Goal: Task Accomplishment & Management: Complete application form

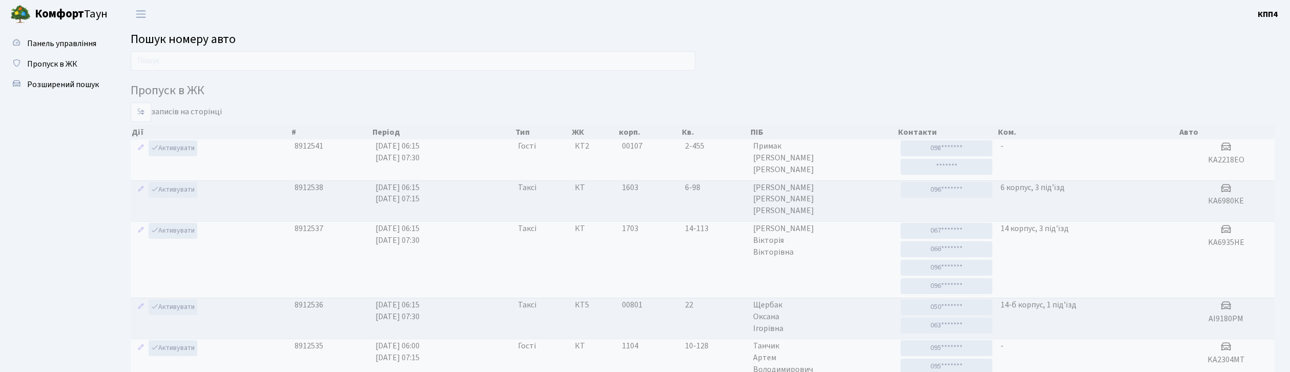
scroll to position [55, 0]
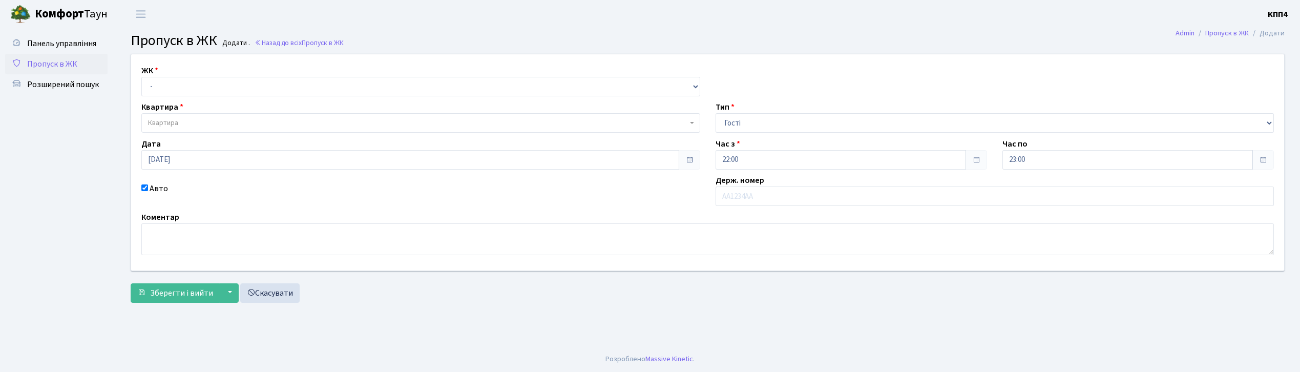
select select "3"
click at [749, 193] on input "text" at bounding box center [995, 195] width 559 height 19
type input "КА0139ВА"
click at [210, 91] on select "- КТ, вул. Регенераторна, 4 КТ2, просп. Соборності, 17 КТ3, вул. Березнева, 16 …" at bounding box center [420, 86] width 559 height 19
select select "271"
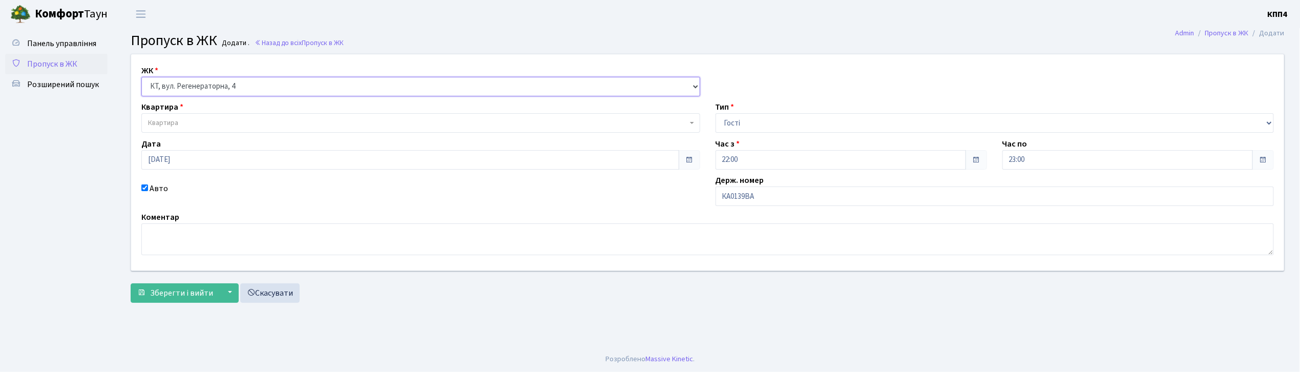
click at [141, 77] on select "- КТ, вул. Регенераторна, 4 КТ2, просп. Соборності, 17 КТ3, вул. Березнева, 16 …" at bounding box center [420, 86] width 559 height 19
select select
click at [214, 120] on span "Квартира" at bounding box center [417, 123] width 539 height 10
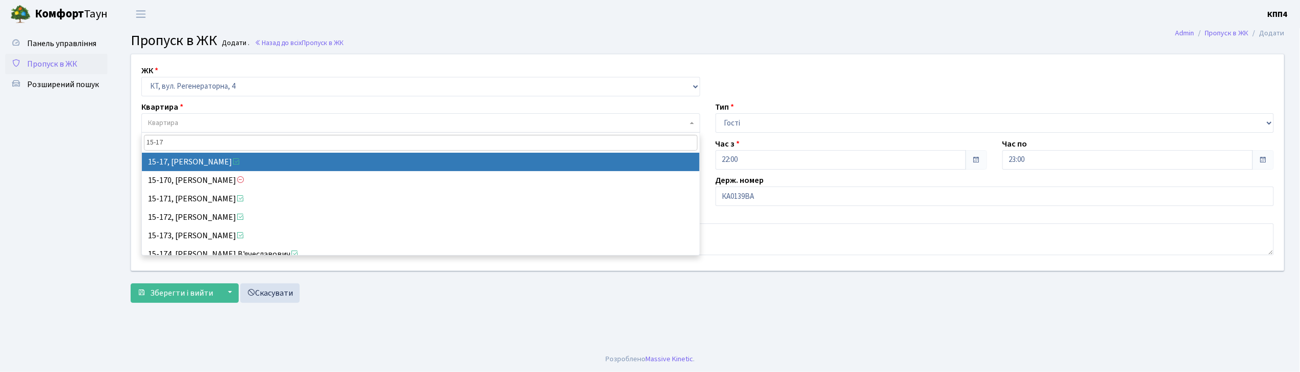
type input "15-17"
select select "8792"
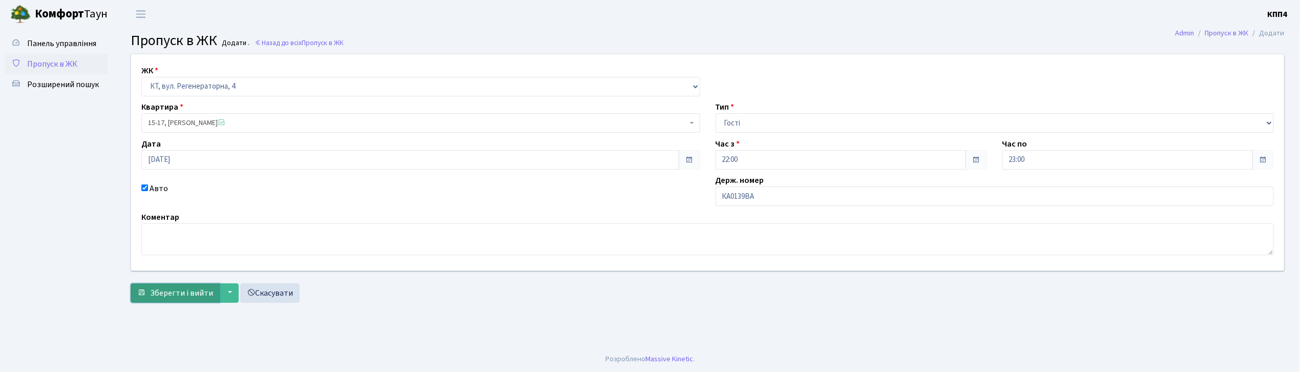
click at [179, 285] on button "Зберегти і вийти" at bounding box center [175, 292] width 89 height 19
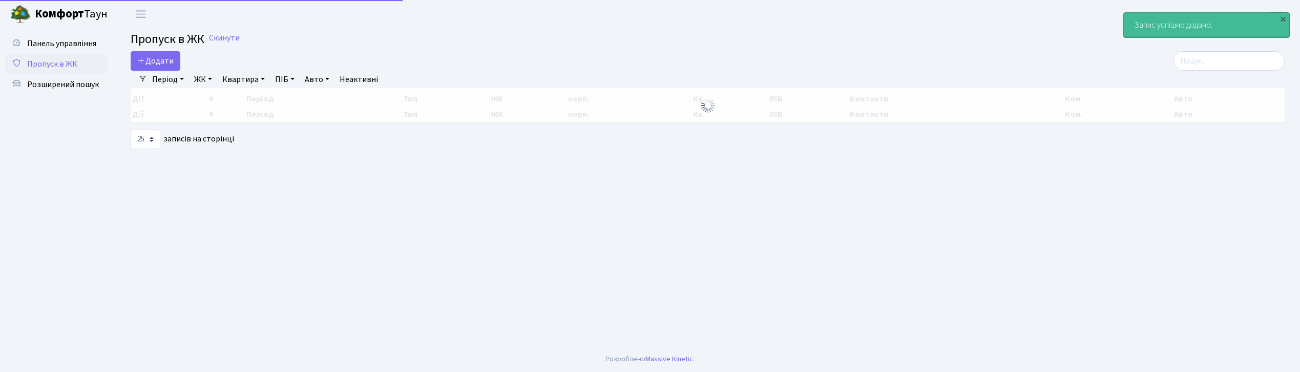
select select "25"
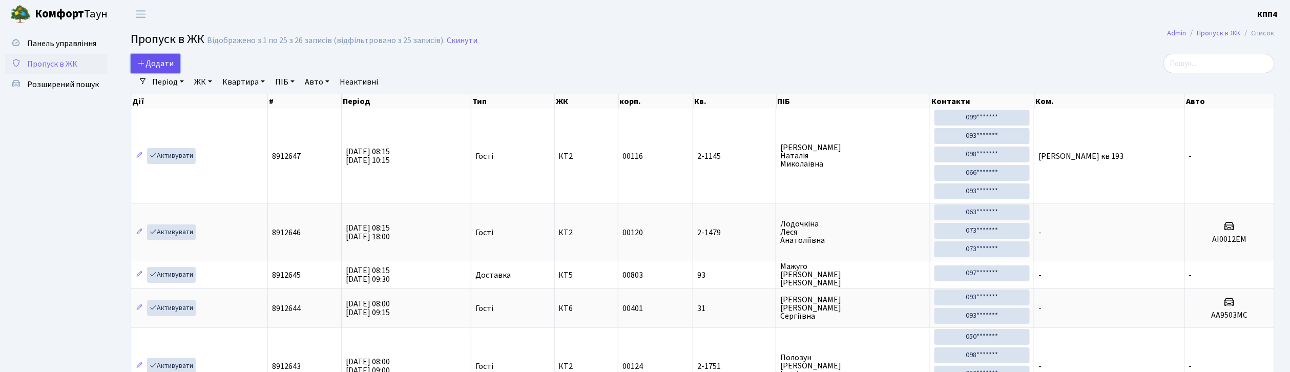
click at [167, 69] on span "Додати" at bounding box center [155, 63] width 36 height 11
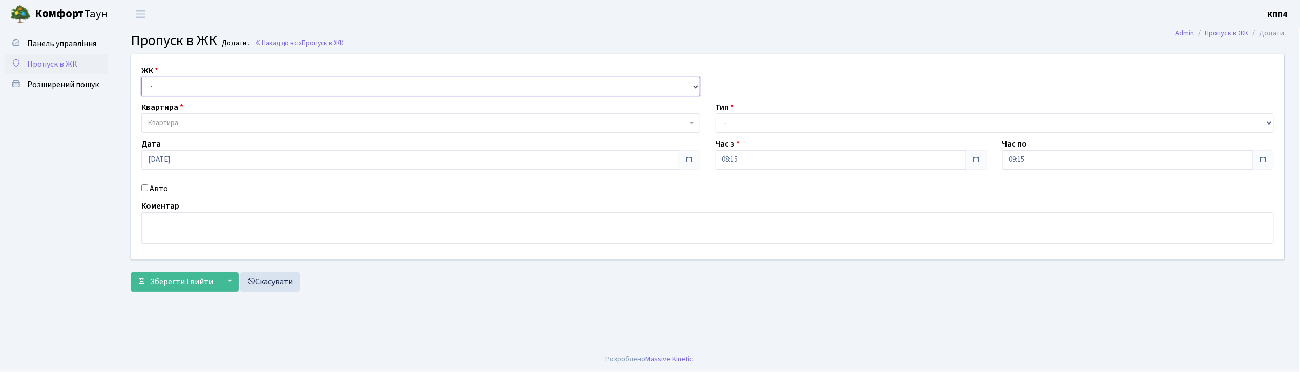
click at [234, 77] on select "- КТ, вул. Регенераторна, 4 КТ2, просп. Соборності, 17 КТ3, вул. Березнева, 16 …" at bounding box center [420, 86] width 559 height 19
select select "271"
click at [141, 77] on select "- КТ, вул. Регенераторна, 4 КТ2, просп. Соборності, 17 КТ3, вул. Березнева, 16 …" at bounding box center [420, 86] width 559 height 19
select select
click at [241, 125] on span "Квартира" at bounding box center [417, 123] width 539 height 10
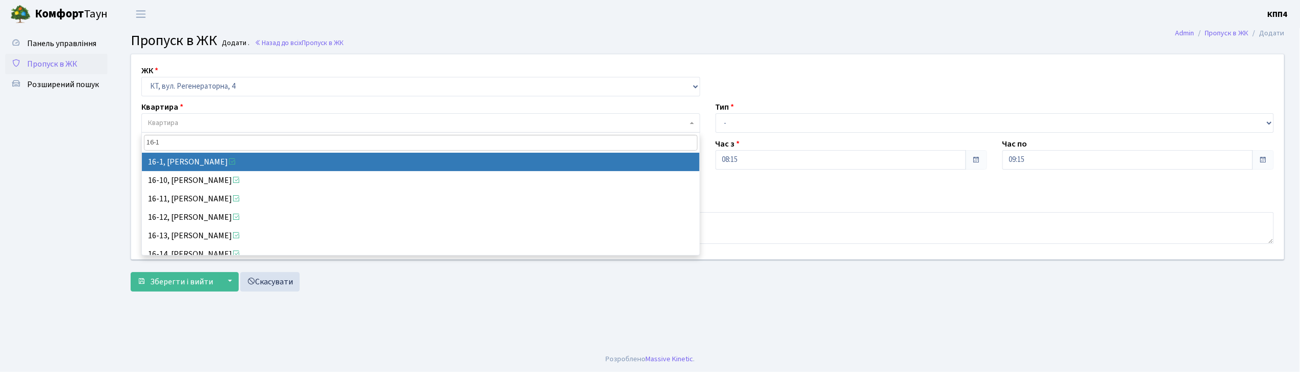
type input "16-1"
select select "8562"
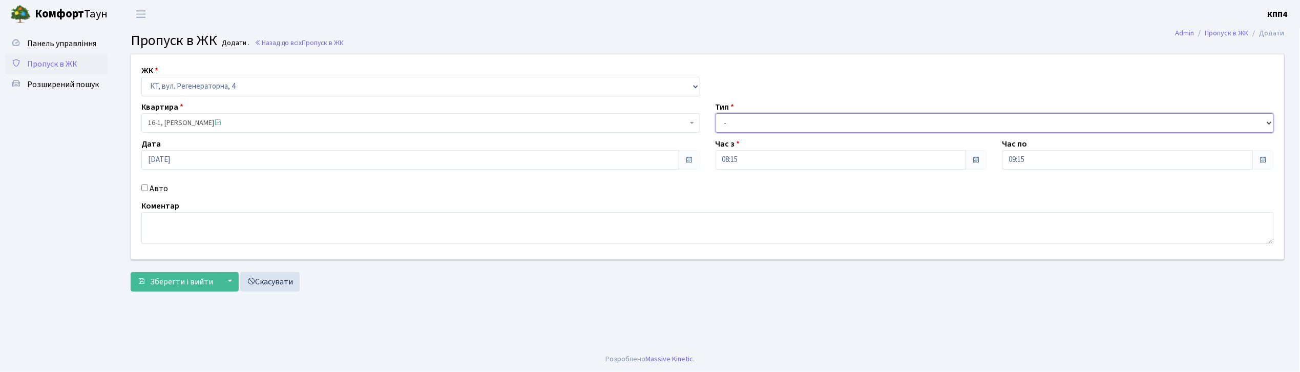
click at [769, 128] on select "- Доставка Таксі Гості Сервіс" at bounding box center [995, 122] width 559 height 19
select select "3"
click at [716, 113] on select "- Доставка Таксі Гості Сервіс" at bounding box center [995, 122] width 559 height 19
click at [227, 235] on textarea at bounding box center [707, 228] width 1133 height 32
type textarea "ВСІХ"
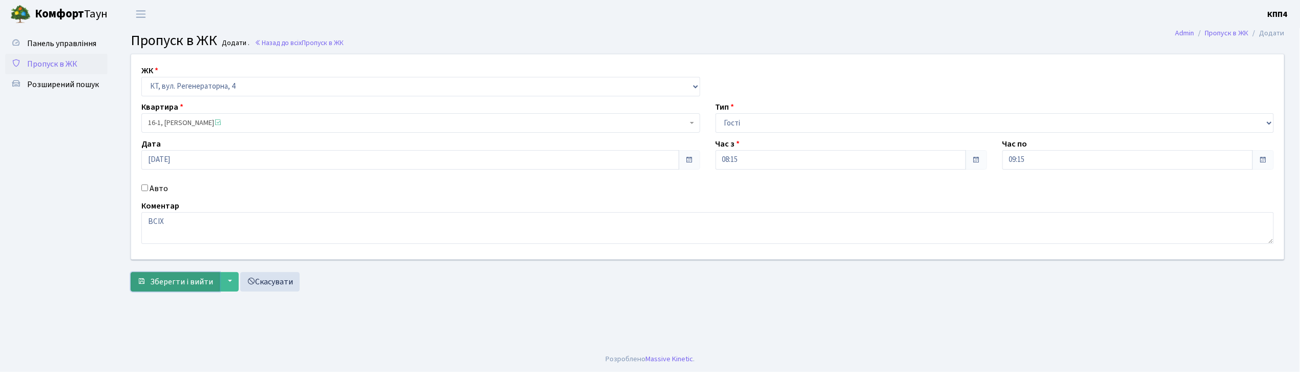
click at [191, 281] on span "Зберегти і вийти" at bounding box center [181, 281] width 63 height 11
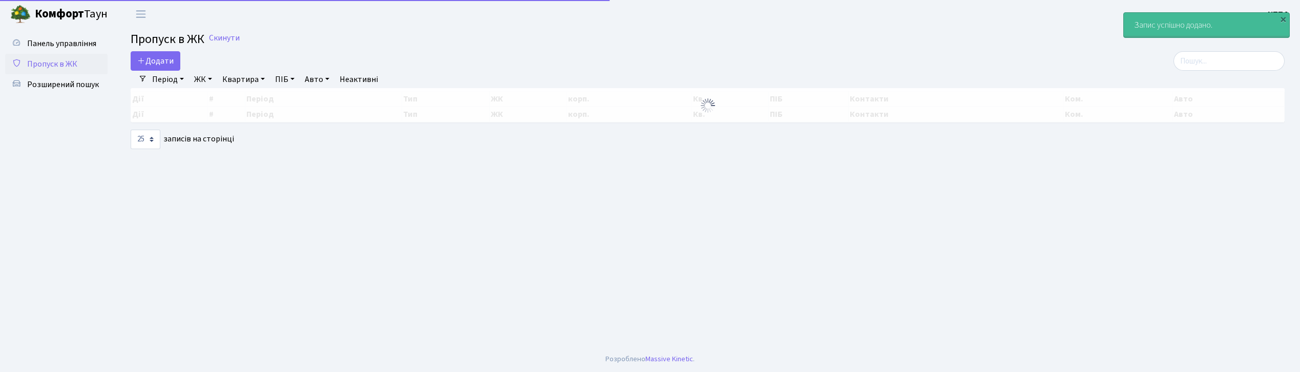
select select "25"
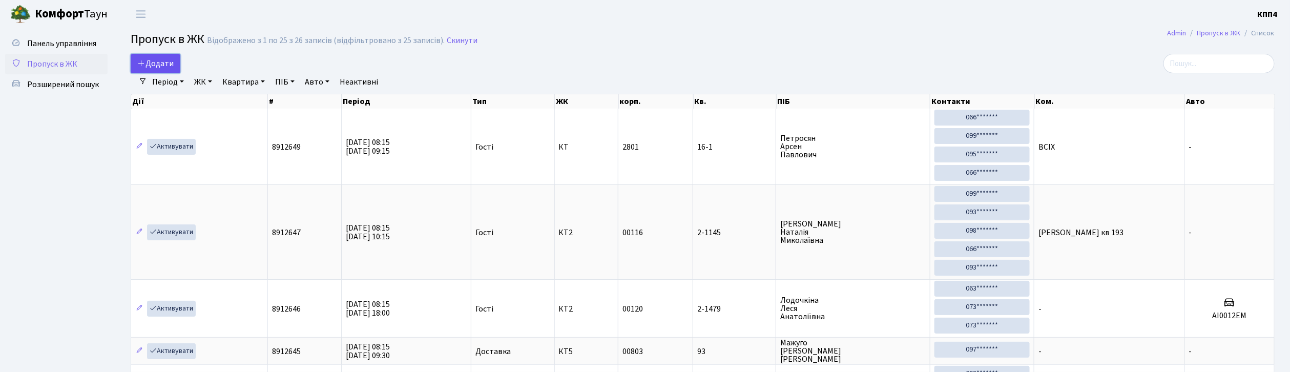
click at [158, 68] on span "Додати" at bounding box center [155, 63] width 36 height 11
